Goal: Task Accomplishment & Management: Manage account settings

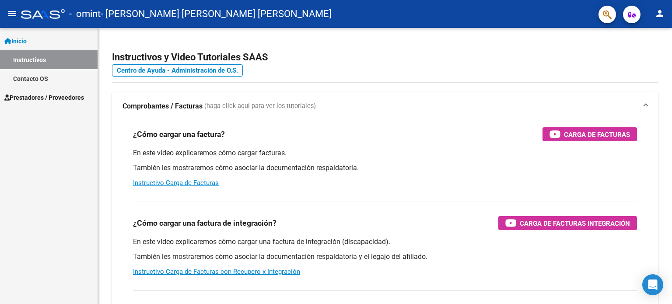
click at [59, 96] on span "Prestadores / Proveedores" at bounding box center [44, 98] width 80 height 10
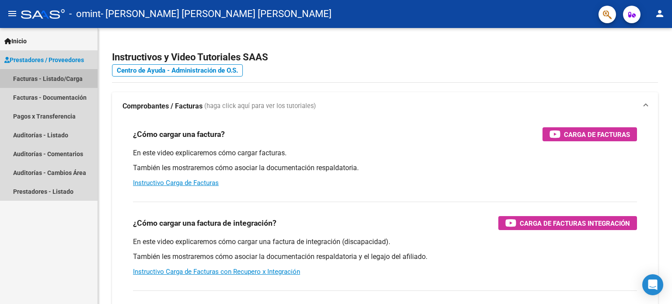
click at [59, 79] on link "Facturas - Listado/Carga" at bounding box center [49, 78] width 98 height 19
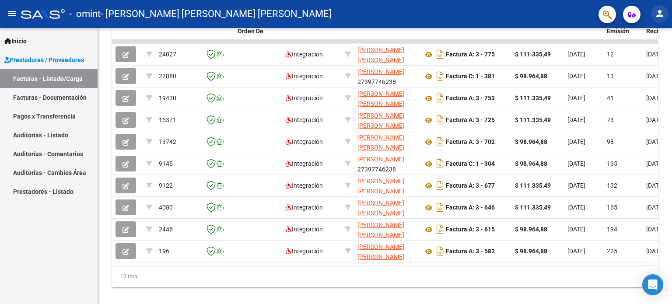
click at [660, 17] on mat-icon "person" at bounding box center [659, 13] width 10 height 10
click at [642, 59] on button "exit_to_app Salir" at bounding box center [641, 57] width 53 height 21
